Goal: Complete application form: Complete application form

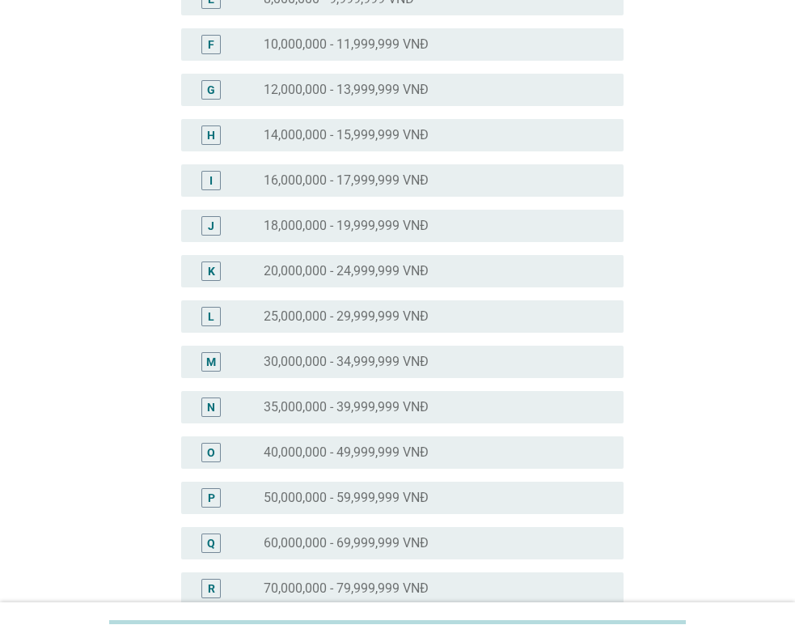
scroll to position [486, 0]
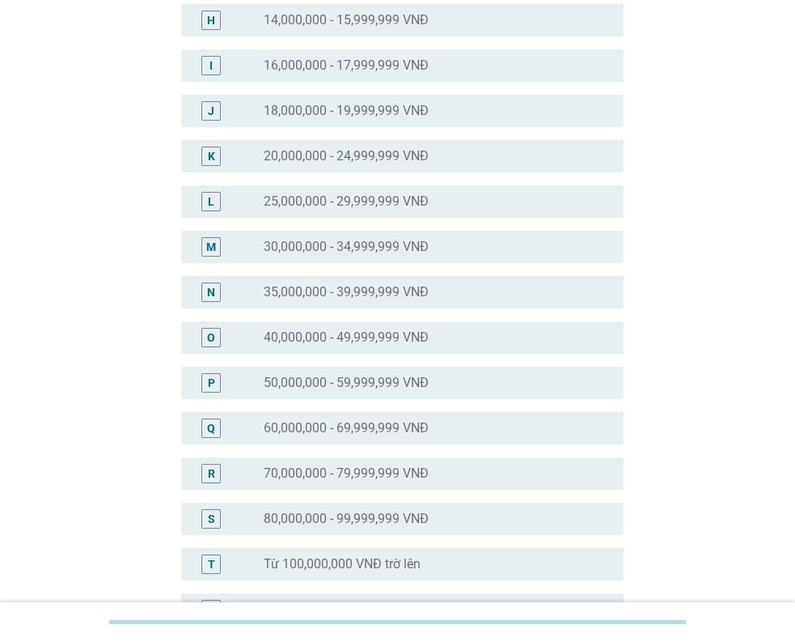
click at [201, 350] on div "O radio_button_unchecked 40,000,000 - 49,999,999 VNĐ" at bounding box center [402, 337] width 443 height 32
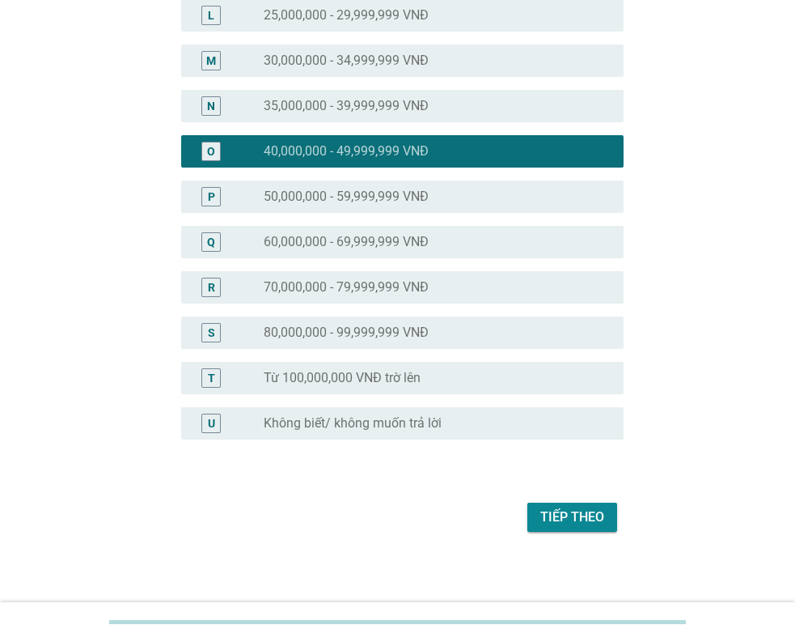
scroll to position [677, 0]
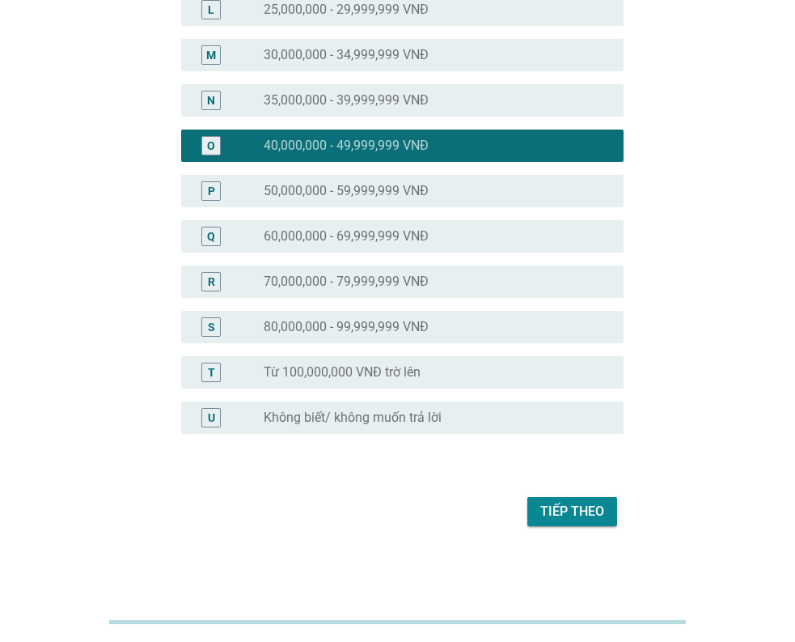
click at [564, 515] on div "Tiếp theo" at bounding box center [573, 511] width 64 height 19
click at [564, 515] on div "Tiếp theo" at bounding box center [398, 511] width 452 height 39
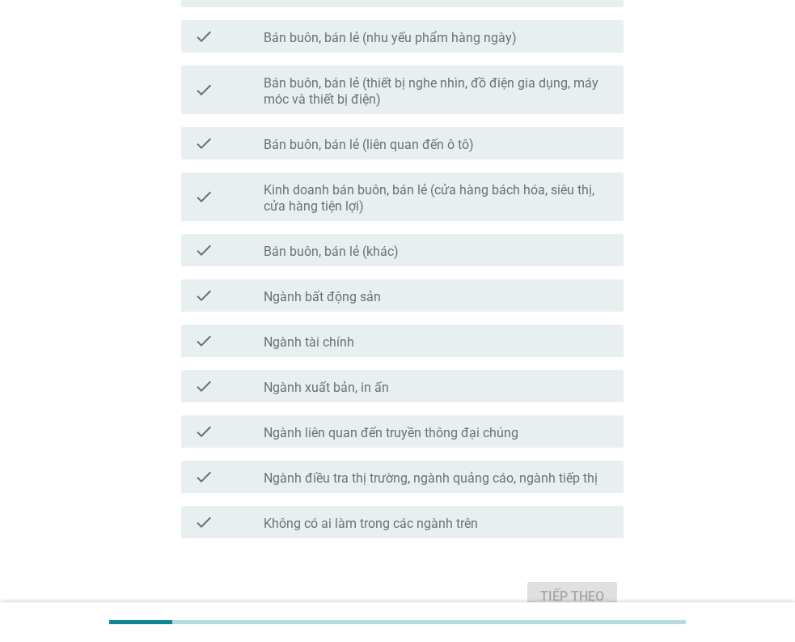
scroll to position [0, 0]
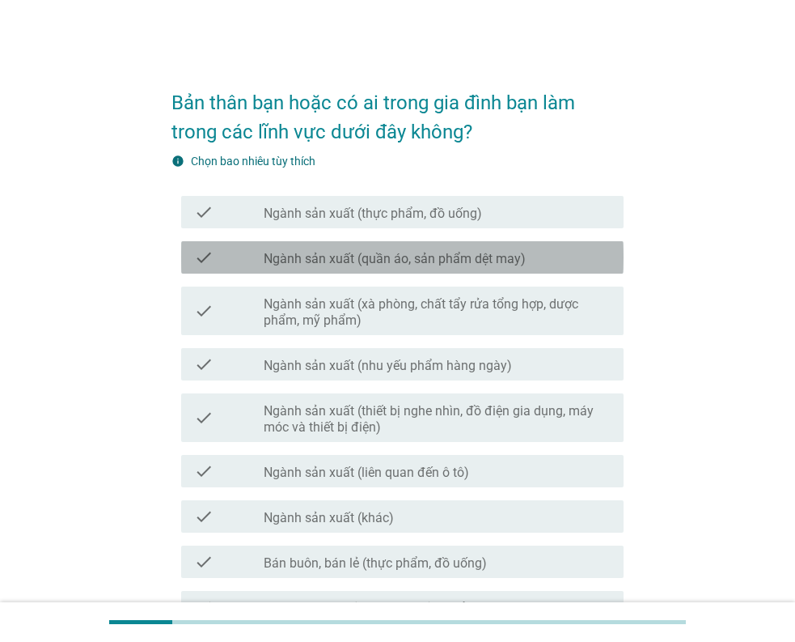
click at [518, 256] on label "Ngành sản xuất (quần áo, sản phẩm dệt may)" at bounding box center [395, 259] width 262 height 16
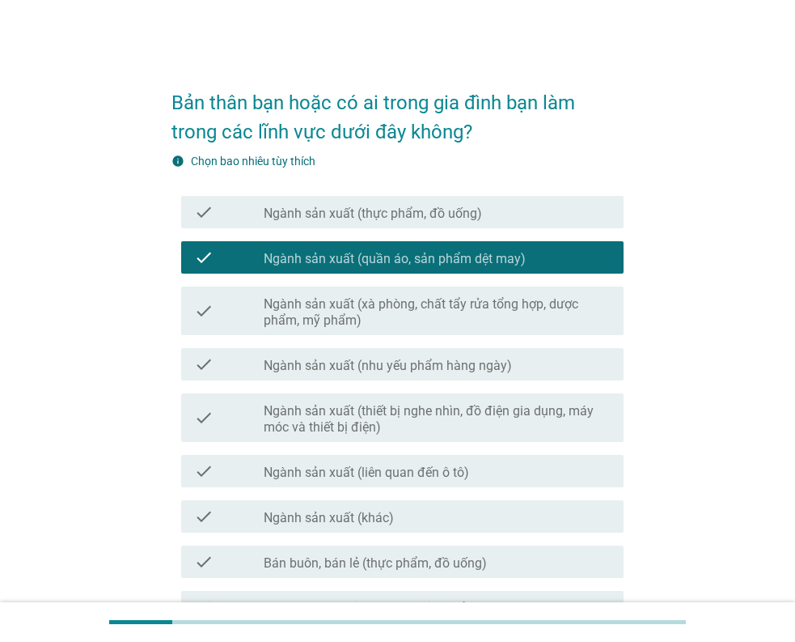
click at [537, 301] on label "Ngành sản xuất (xà phòng, chất tẩy rửa tổng hợp, dược phẩm, mỹ phẩm)" at bounding box center [437, 312] width 347 height 32
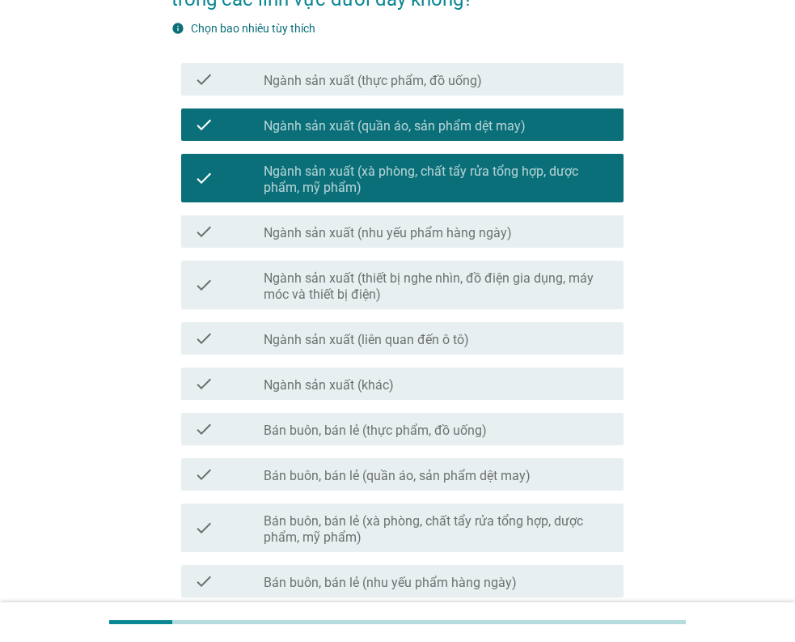
scroll to position [162, 0]
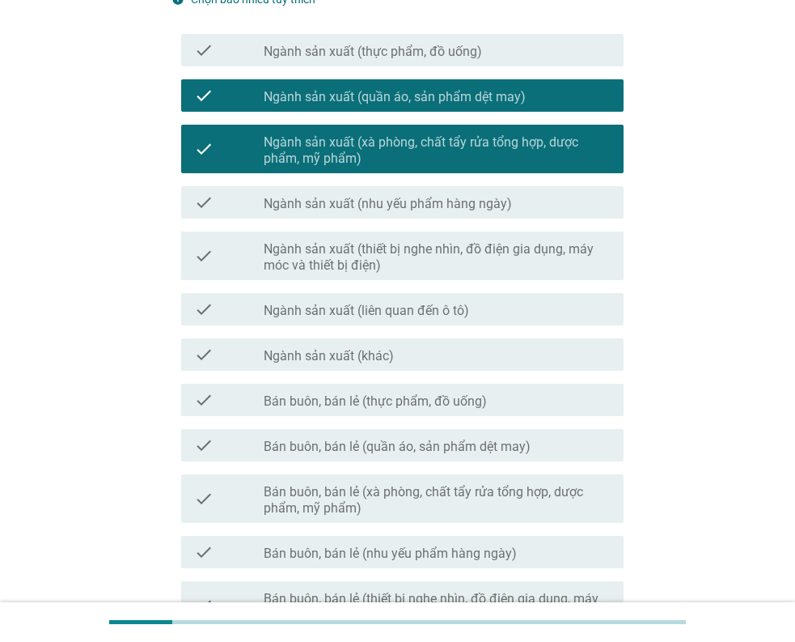
click at [484, 394] on label "Bán buôn, bán lẻ (thực phẩm, đồ uống)" at bounding box center [375, 401] width 223 height 16
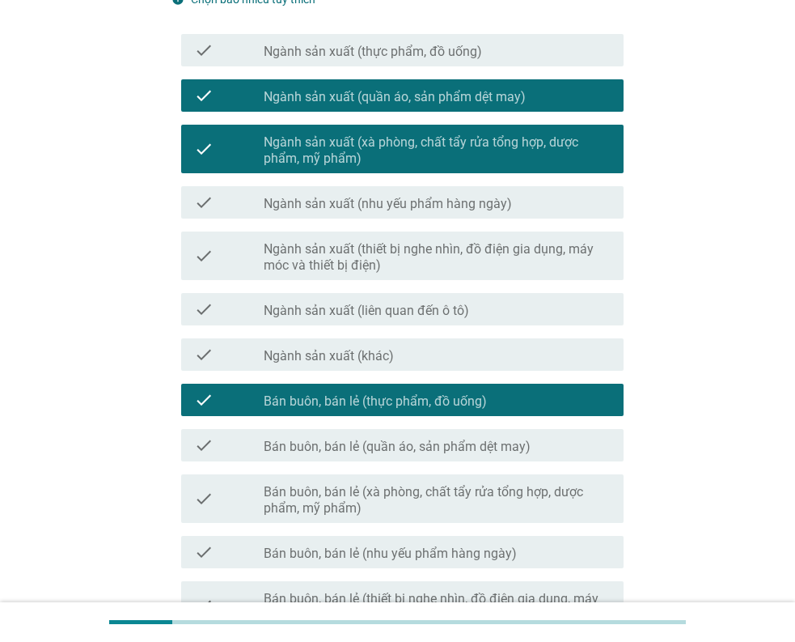
click at [484, 439] on label "Bán buôn, bán lẻ (quần áo, sản phẩm dệt may)" at bounding box center [397, 447] width 267 height 16
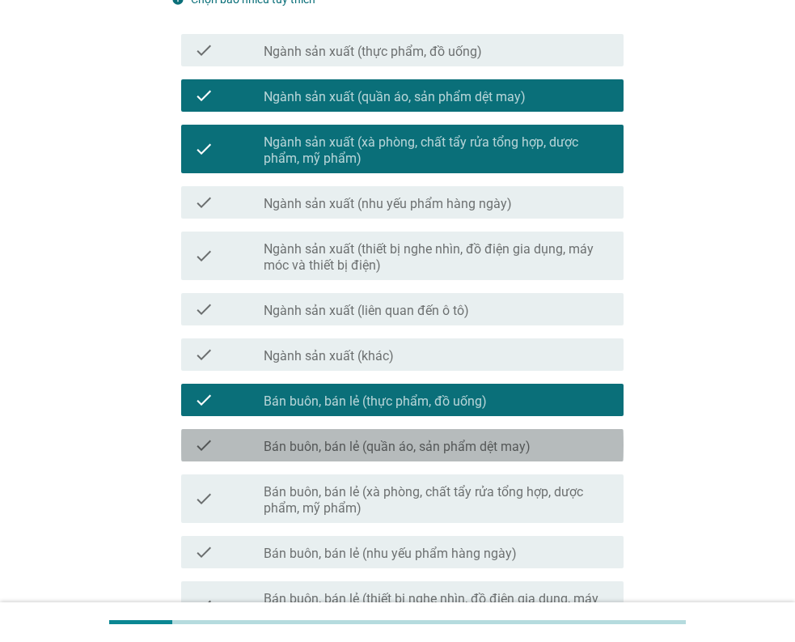
click at [490, 443] on label "Bán buôn, bán lẻ (quần áo, sản phẩm dệt may)" at bounding box center [397, 447] width 267 height 16
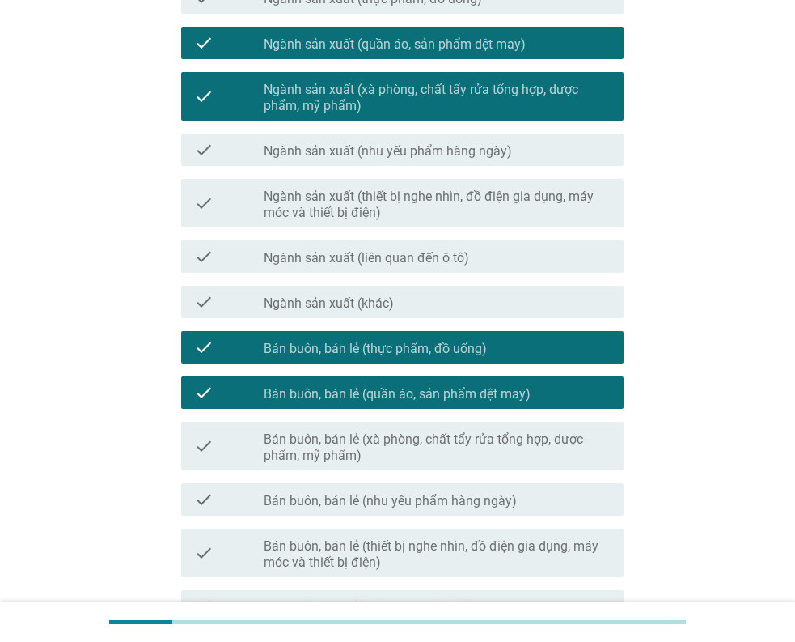
scroll to position [243, 0]
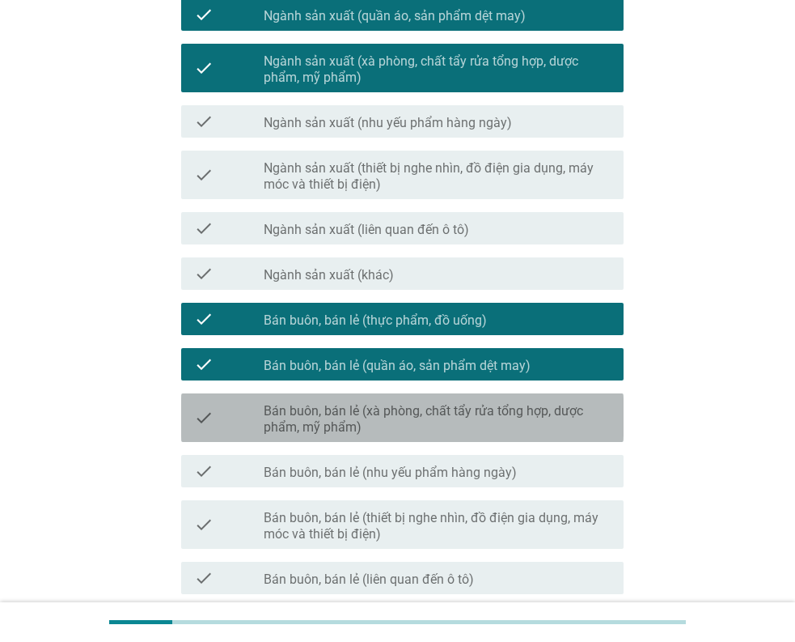
click at [486, 425] on label "Bán buôn, bán lẻ (xà phòng, chất tẩy rửa tổng hợp, dược phẩm, mỹ phẩm)" at bounding box center [437, 419] width 347 height 32
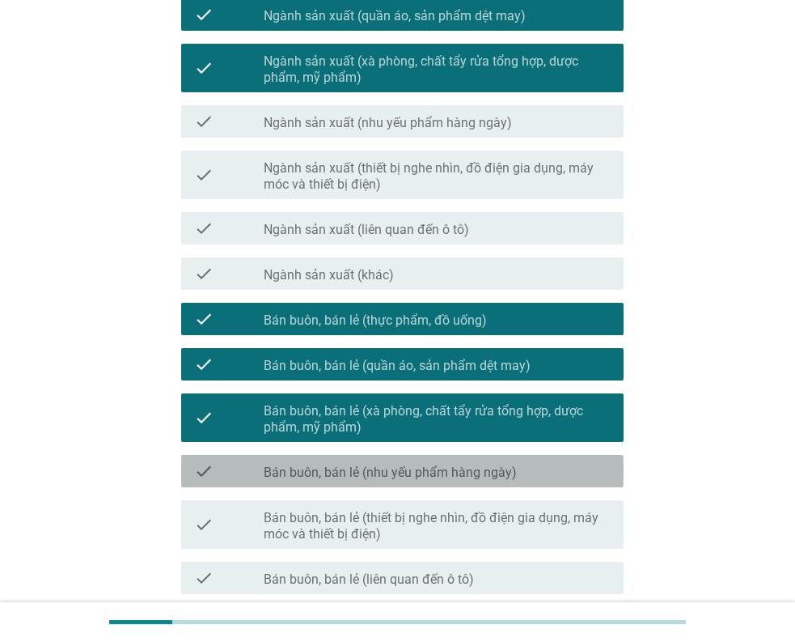
click at [479, 466] on label "Bán buôn, bán lẻ (nhu yếu phẩm hàng ngày)" at bounding box center [390, 472] width 253 height 16
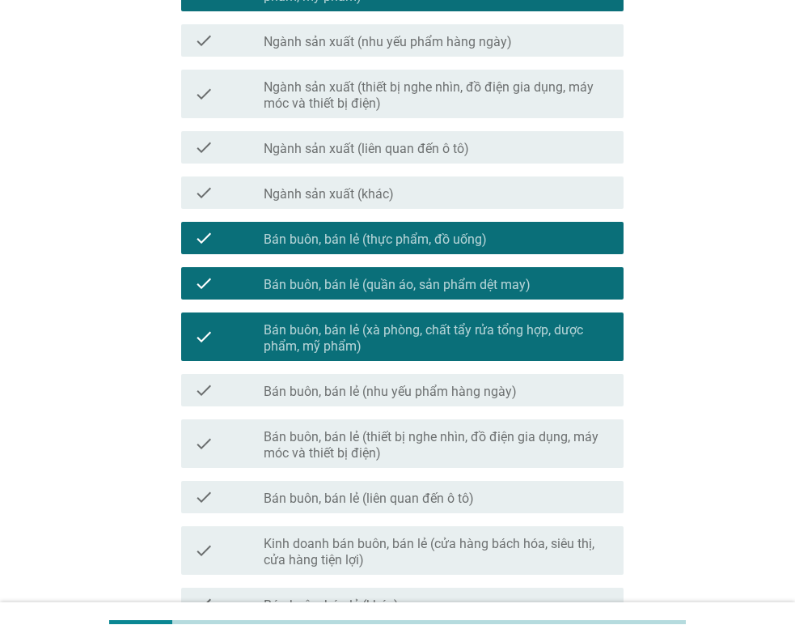
scroll to position [405, 0]
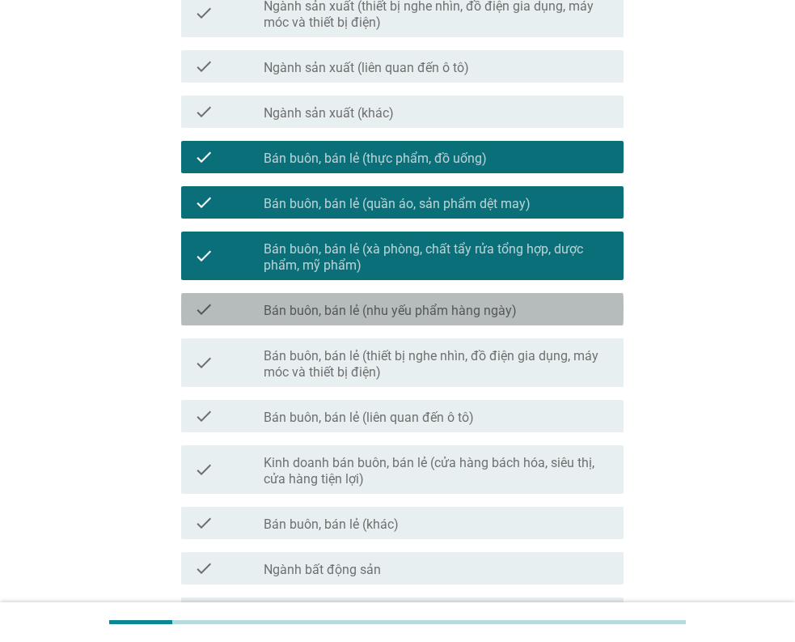
click at [420, 317] on label "Bán buôn, bán lẻ (nhu yếu phẩm hàng ngày)" at bounding box center [390, 311] width 253 height 16
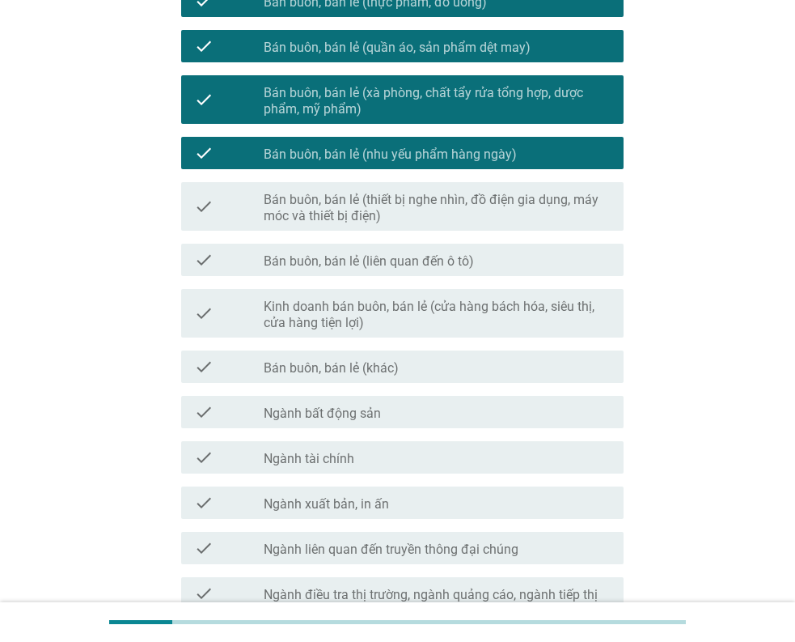
scroll to position [566, 0]
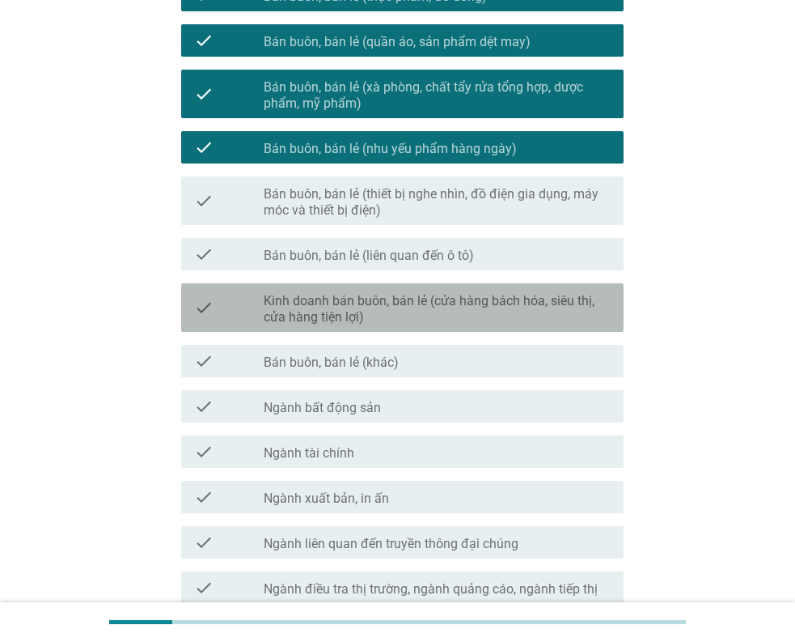
click at [352, 317] on label "Kinh doanh bán buôn, bán lẻ (cửa hàng bách hóa, siêu thị, cửa hàng tiện lợi)" at bounding box center [437, 309] width 347 height 32
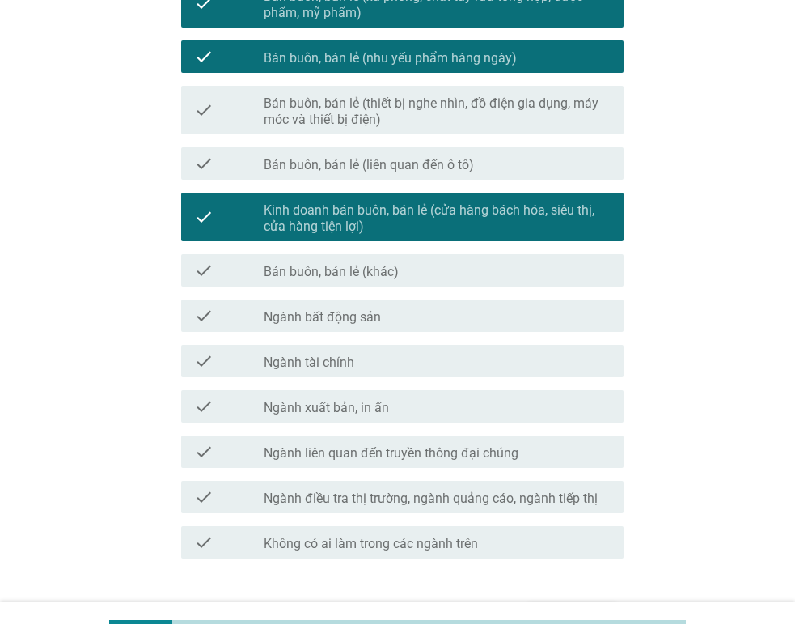
scroll to position [728, 0]
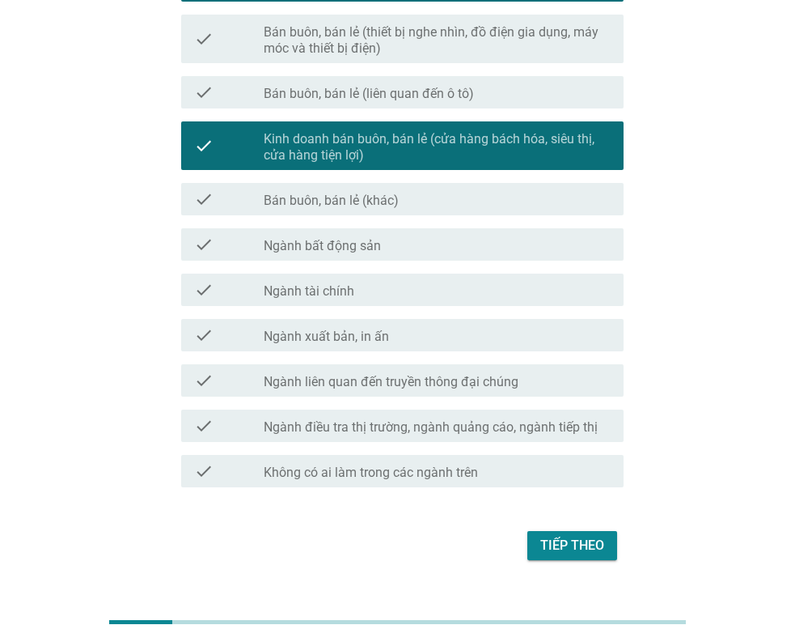
click at [407, 432] on label "Ngành điều tra thị trường, ngành quảng cáo, ngành tiếp thị" at bounding box center [431, 427] width 334 height 16
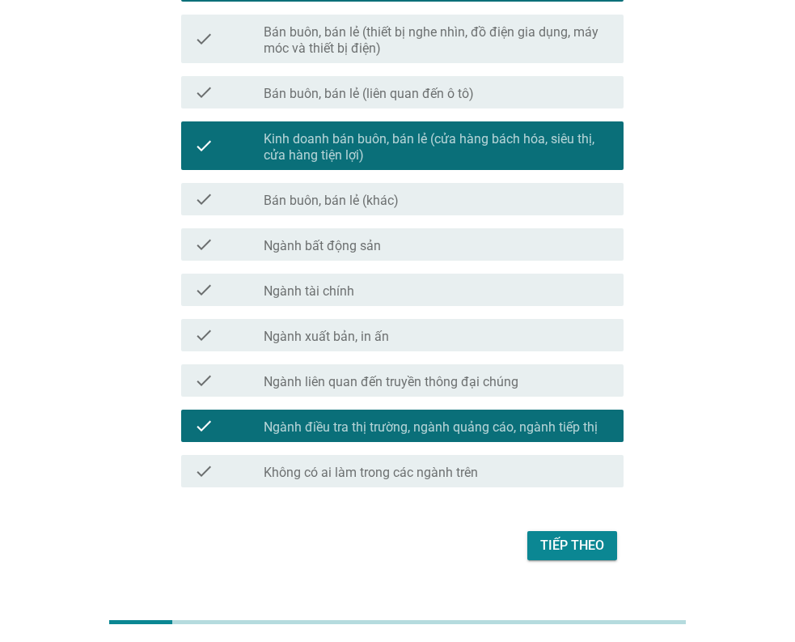
click at [399, 398] on div "check check_box_outline_blank Ngành liên quan đến truyền thông đại chúng" at bounding box center [398, 380] width 452 height 45
click at [401, 388] on label "Ngành liên quan đến truyền thông đại chúng" at bounding box center [391, 382] width 255 height 16
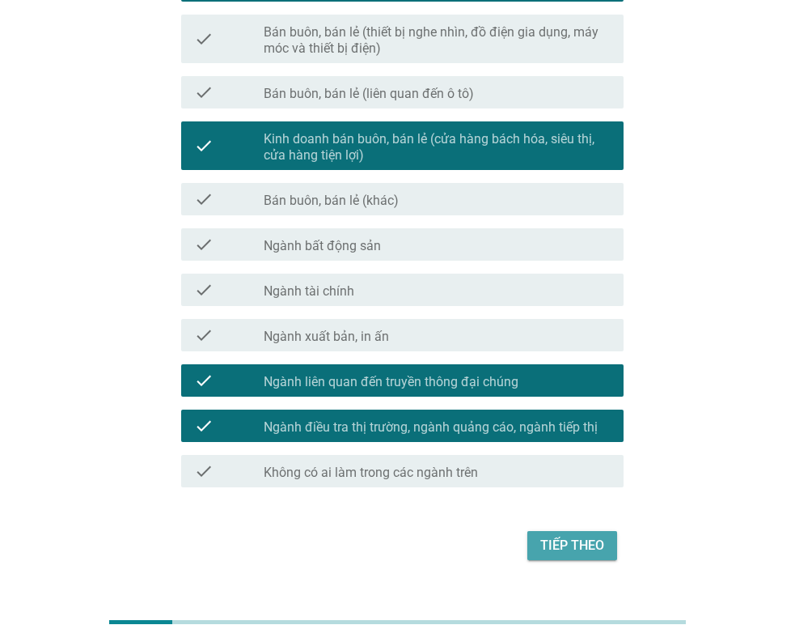
click at [584, 546] on div "Tiếp theo" at bounding box center [573, 545] width 64 height 19
